Goal: Navigation & Orientation: Find specific page/section

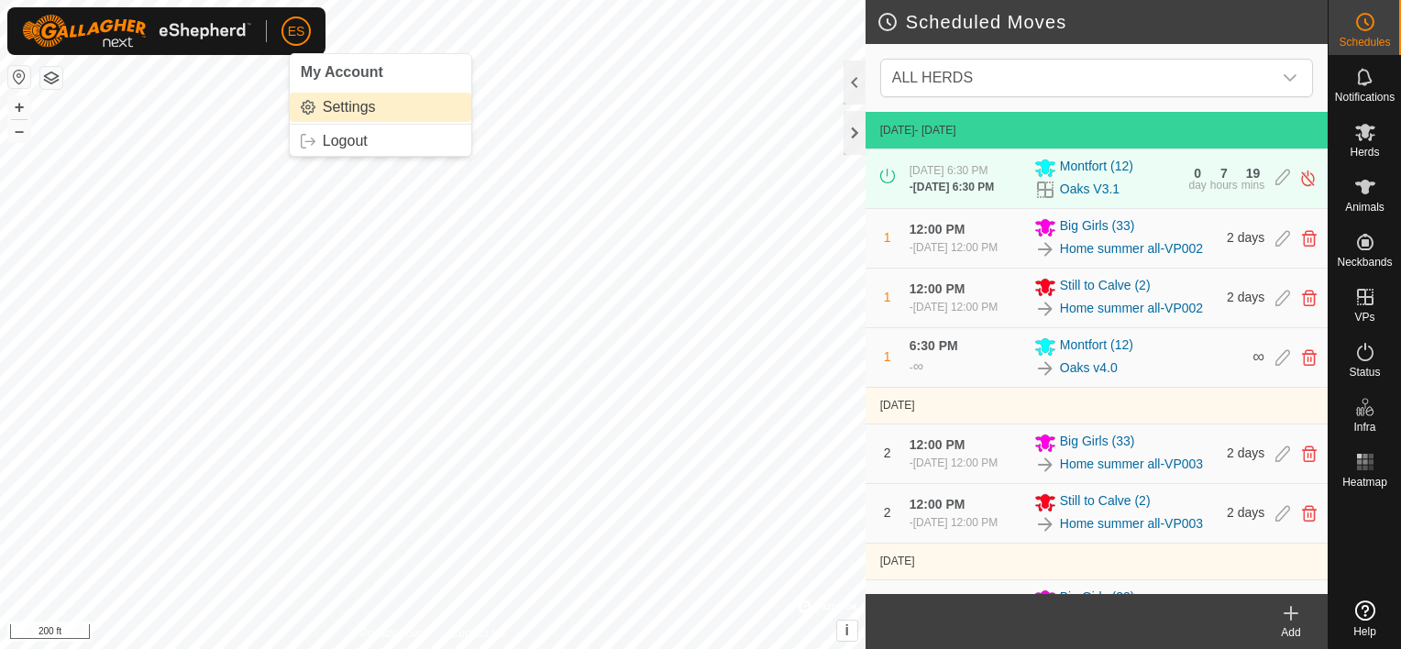
click at [344, 103] on link "Settings" at bounding box center [381, 107] width 182 height 29
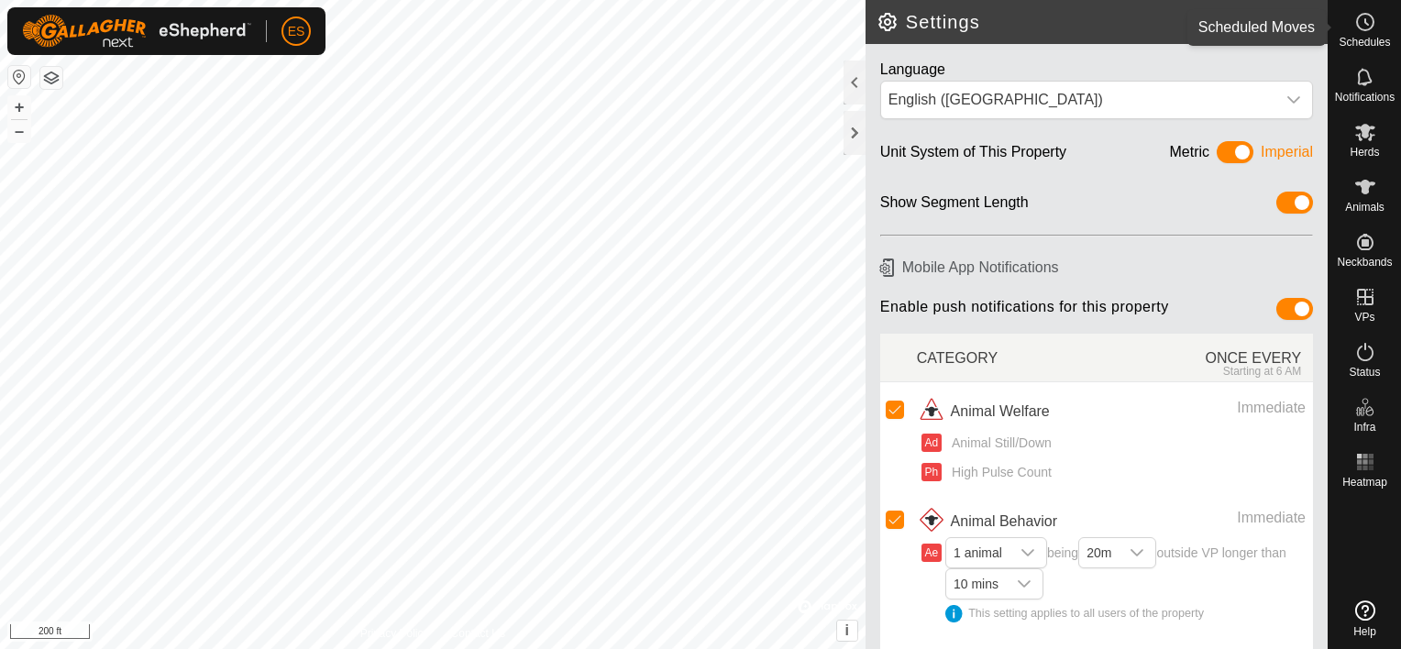
click at [1358, 45] on span "Schedules" at bounding box center [1364, 42] width 51 height 11
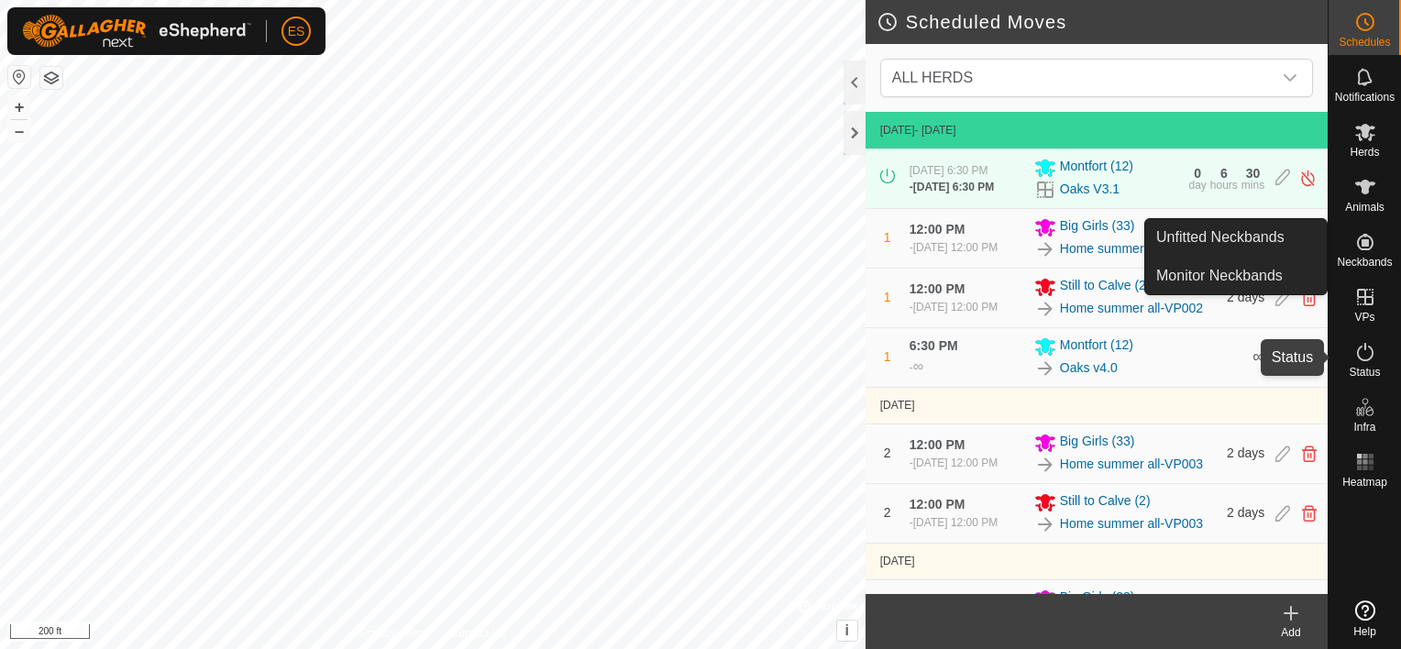
click at [1372, 359] on icon at bounding box center [1365, 352] width 22 height 22
